Goal: Transaction & Acquisition: Purchase product/service

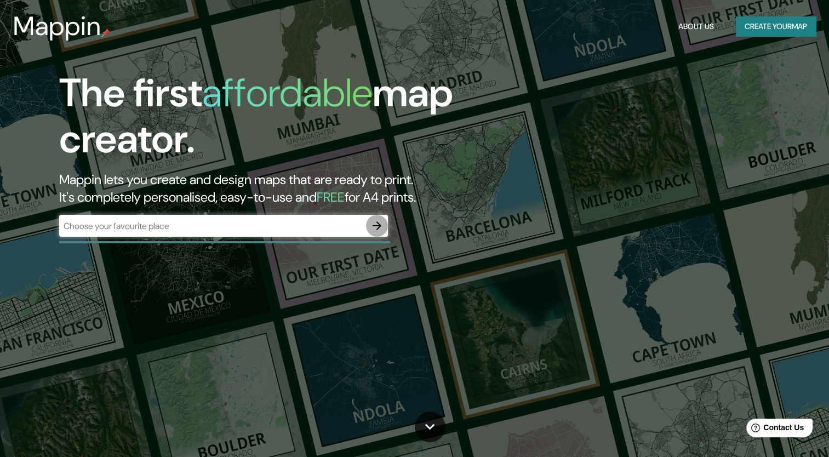
click at [379, 226] on icon "button" at bounding box center [376, 225] width 13 height 13
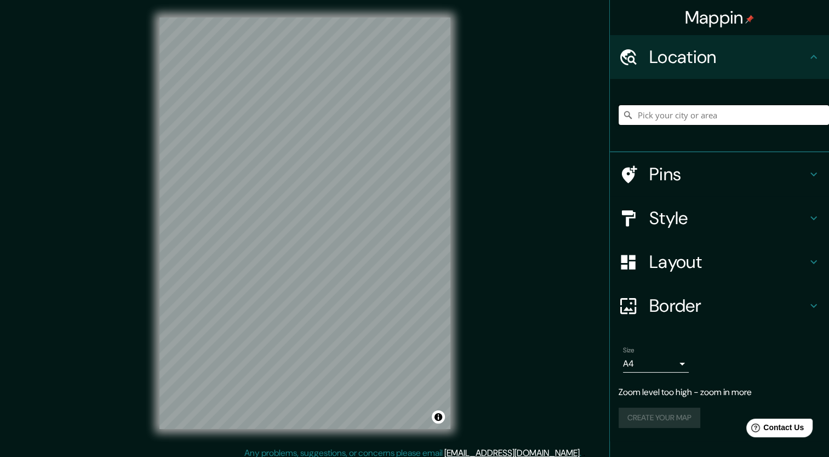
click at [669, 114] on input "Pick your city or area" at bounding box center [724, 115] width 210 height 20
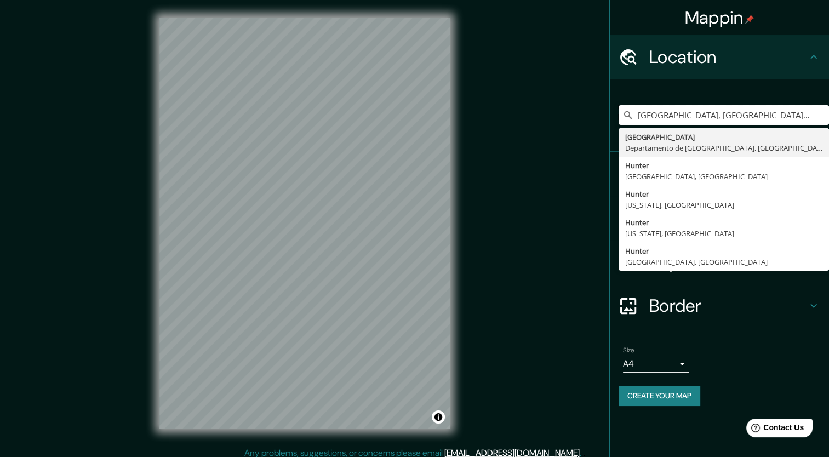
type input "[GEOGRAPHIC_DATA], [GEOGRAPHIC_DATA], [GEOGRAPHIC_DATA]"
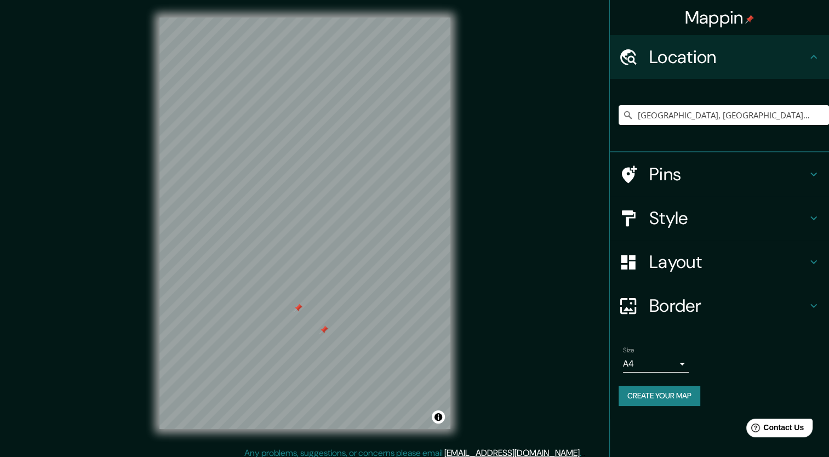
drag, startPoint x: 451, startPoint y: 204, endPoint x: 504, endPoint y: 222, distance: 56.0
click at [504, 222] on div "Mappin Location [GEOGRAPHIC_DATA], [GEOGRAPHIC_DATA], [GEOGRAPHIC_DATA] [GEOGRA…" at bounding box center [414, 232] width 829 height 464
click at [652, 393] on button "Create your map" at bounding box center [660, 396] width 82 height 20
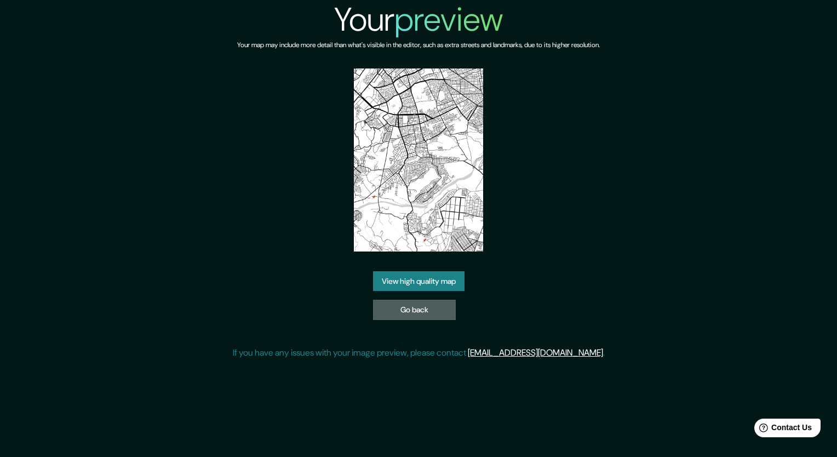
click at [427, 307] on link "Go back" at bounding box center [414, 310] width 83 height 20
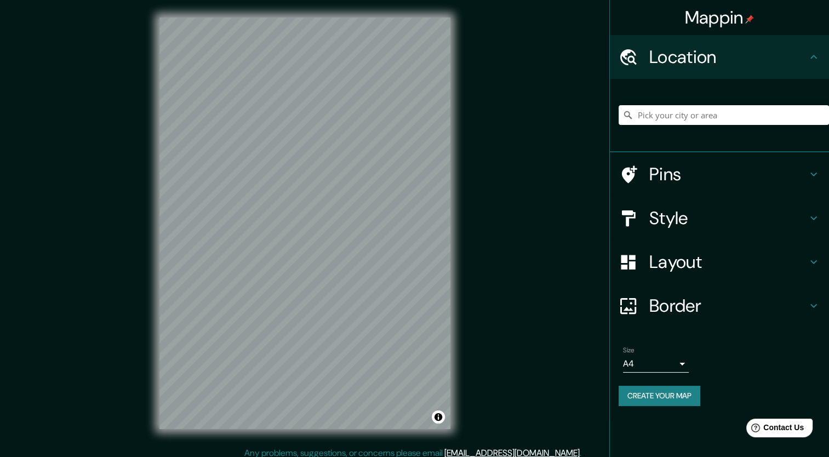
click at [685, 104] on div at bounding box center [724, 115] width 210 height 55
click at [685, 115] on input "Pick your city or area" at bounding box center [724, 115] width 210 height 20
type input "[GEOGRAPHIC_DATA], [GEOGRAPHIC_DATA], [GEOGRAPHIC_DATA]"
